Goal: Obtain resource: Download file/media

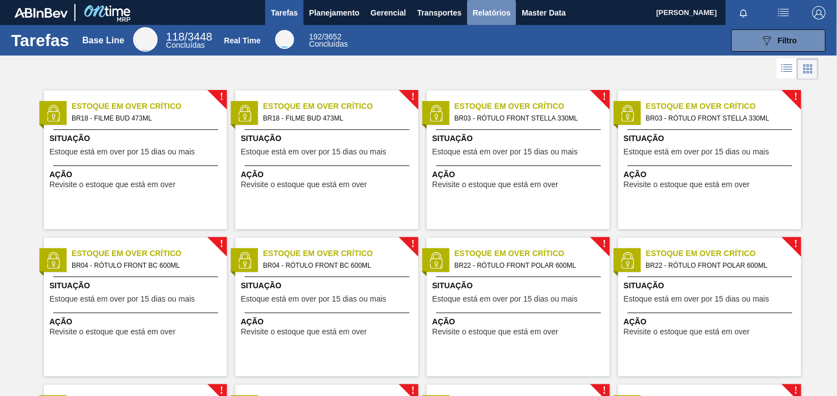
click at [496, 17] on span "Relatórios" at bounding box center [492, 12] width 38 height 13
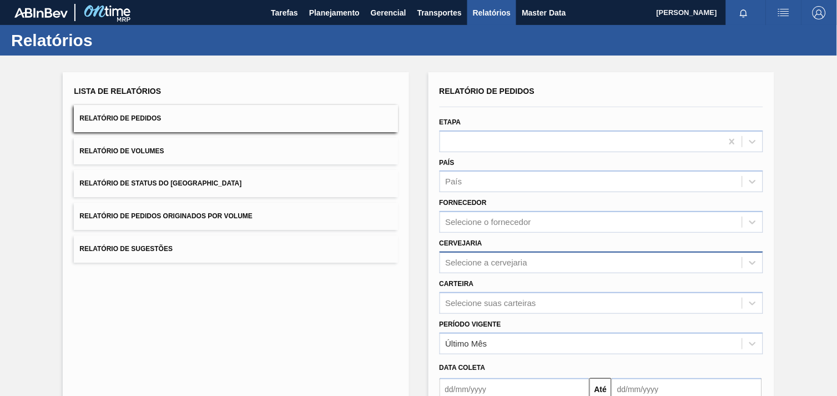
click at [523, 258] on div "Selecione a cervejaria" at bounding box center [602, 262] width 324 height 22
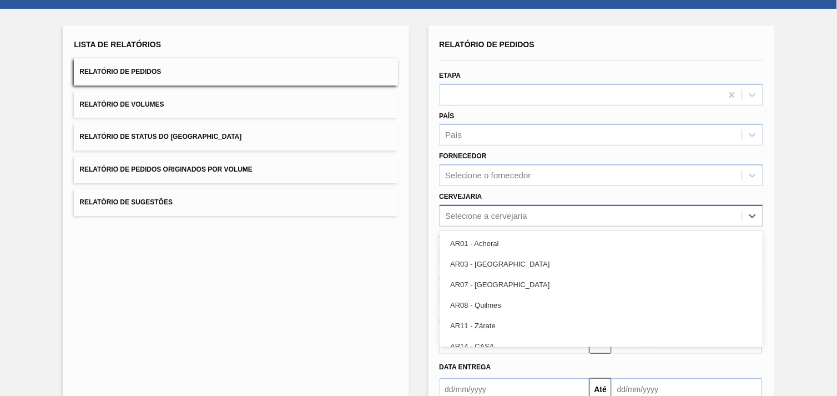
scroll to position [51, 0]
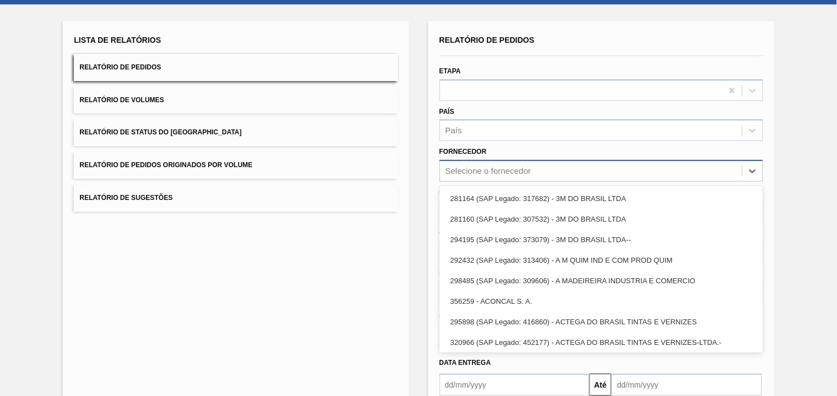
click at [506, 173] on div "Selecione o fornecedor" at bounding box center [488, 171] width 85 height 9
paste input "329510"
type input "329510"
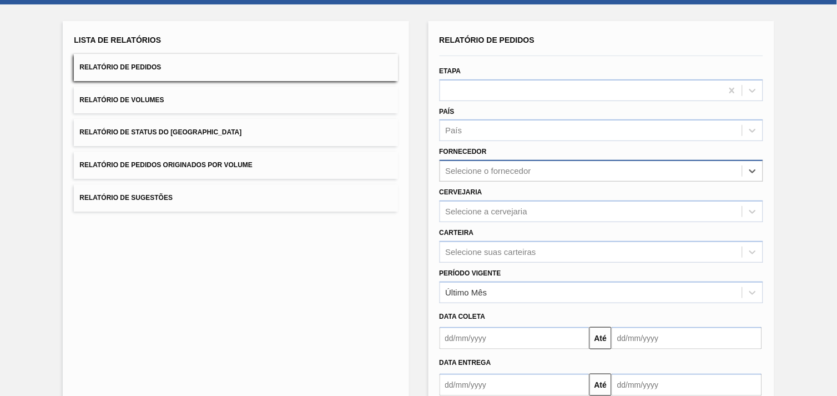
drag, startPoint x: 497, startPoint y: 170, endPoint x: 442, endPoint y: 165, distance: 55.7
click at [442, 165] on div "Selecione o fornecedor" at bounding box center [591, 171] width 302 height 16
click at [469, 167] on div "Selecione o fornecedor" at bounding box center [488, 171] width 85 height 9
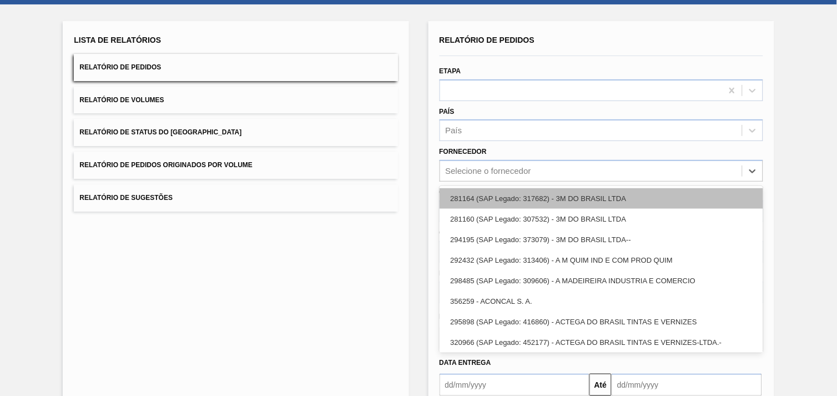
paste input "329510"
type input "329510"
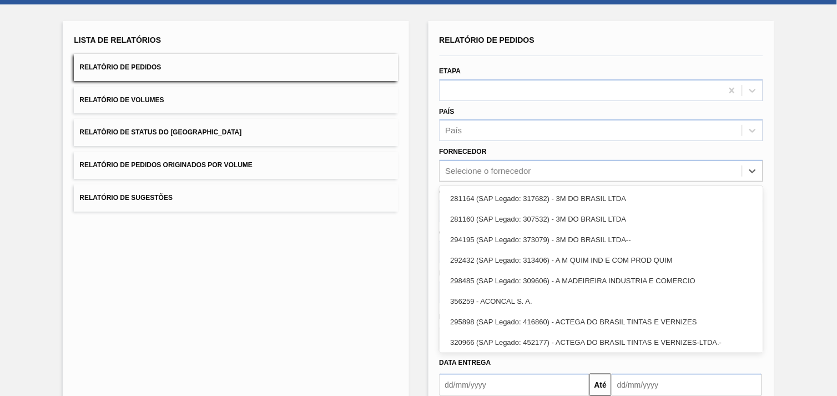
click at [806, 173] on div "Lista de Relatórios Relatório de Pedidos Relatório de Volumes Relatório de Stat…" at bounding box center [418, 233] width 837 height 459
click at [513, 160] on div "Selecione o fornecedor" at bounding box center [602, 171] width 324 height 22
paste input "289877"
type input "289877"
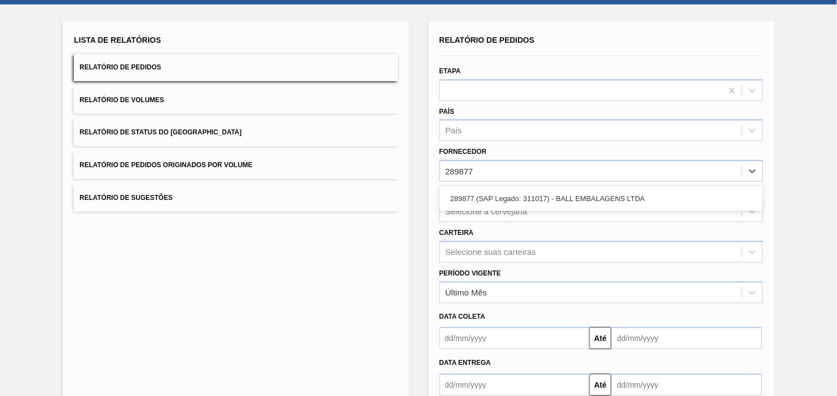
click at [520, 192] on div "289877 (SAP Legado: 311017) - BALL EMBALAGENS LTDA" at bounding box center [602, 198] width 324 height 21
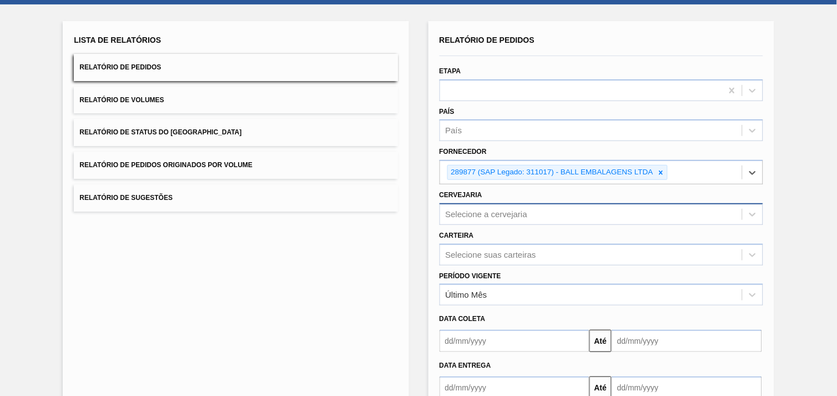
click at [503, 213] on div "Selecione a cervejaria" at bounding box center [487, 213] width 82 height 9
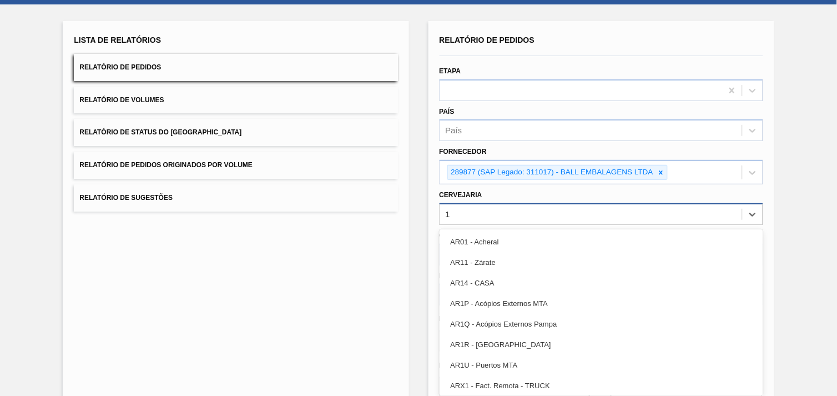
type input "15"
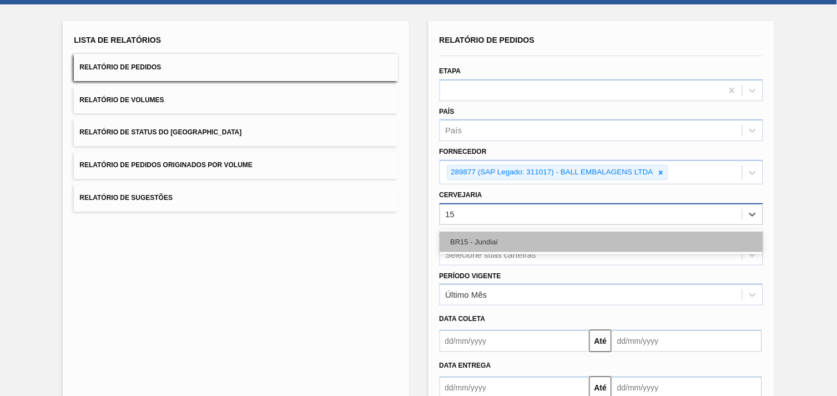
click at [504, 239] on div "BR15 - Jundiaí" at bounding box center [602, 241] width 324 height 21
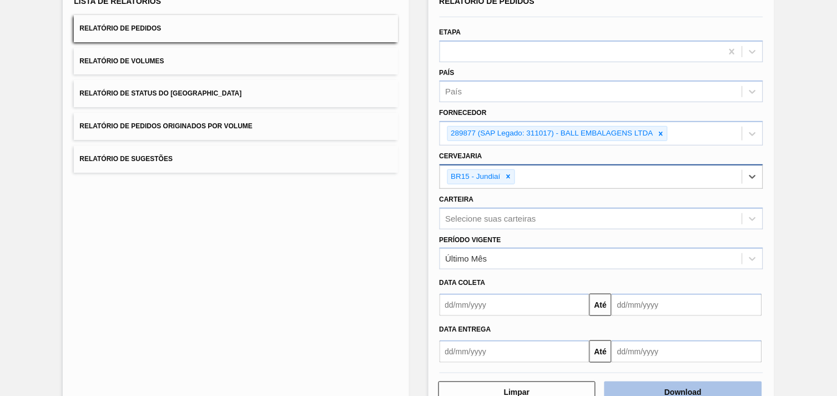
scroll to position [120, 0]
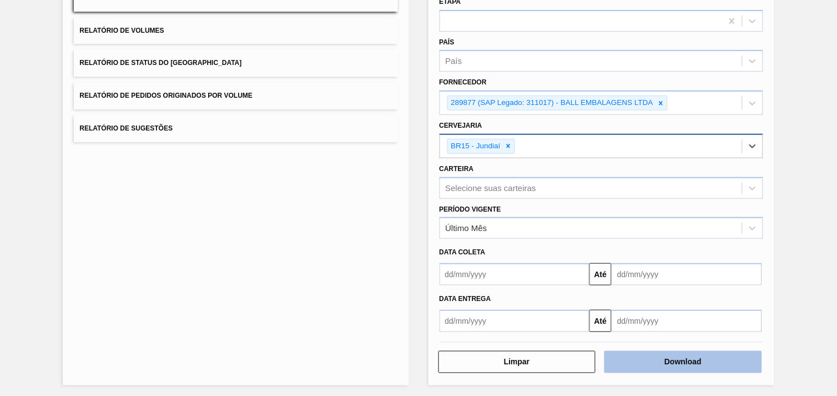
click at [708, 367] on button "Download" at bounding box center [684, 362] width 158 height 22
